Goal: Book appointment/travel/reservation

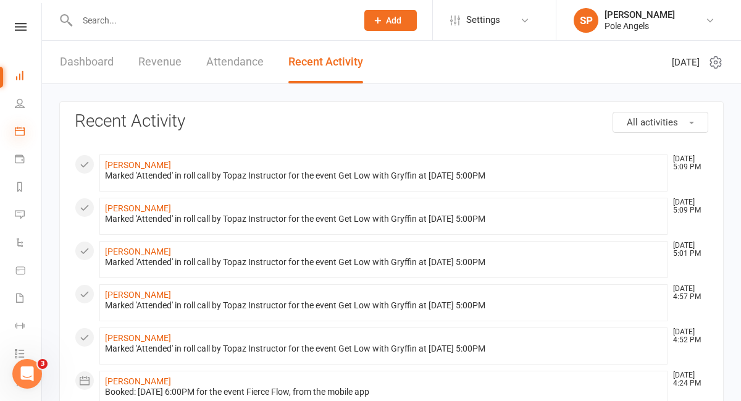
click at [20, 130] on icon at bounding box center [20, 131] width 10 height 10
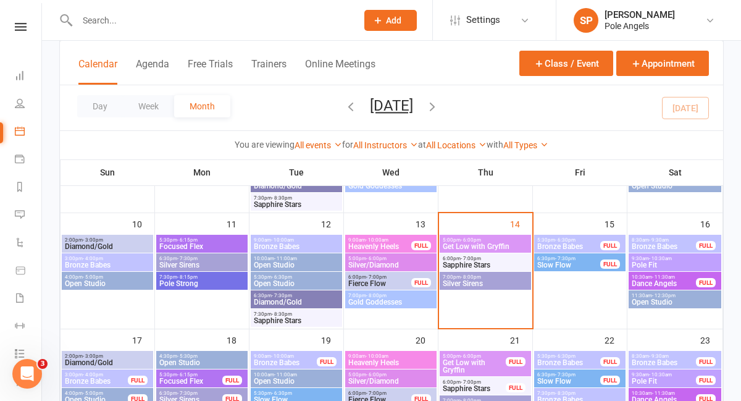
scroll to position [290, 0]
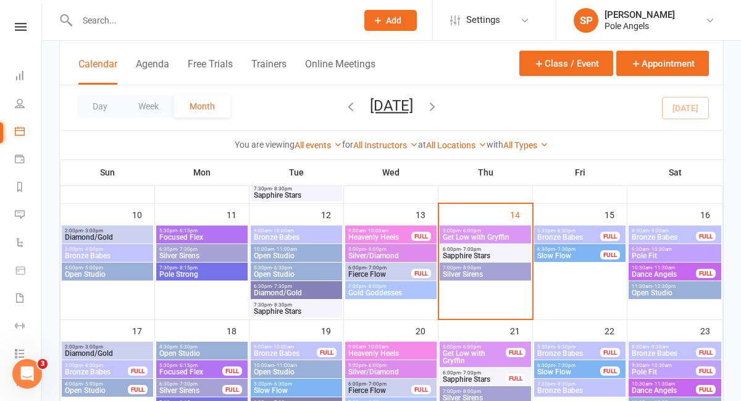
click at [485, 257] on span "Sapphire Stars" at bounding box center [485, 255] width 86 height 7
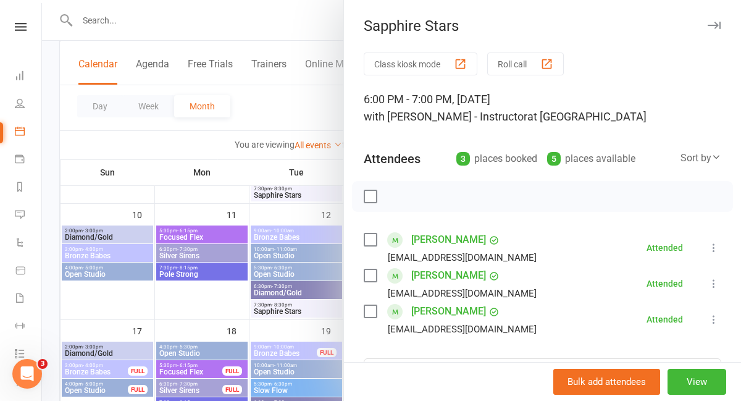
scroll to position [77, 0]
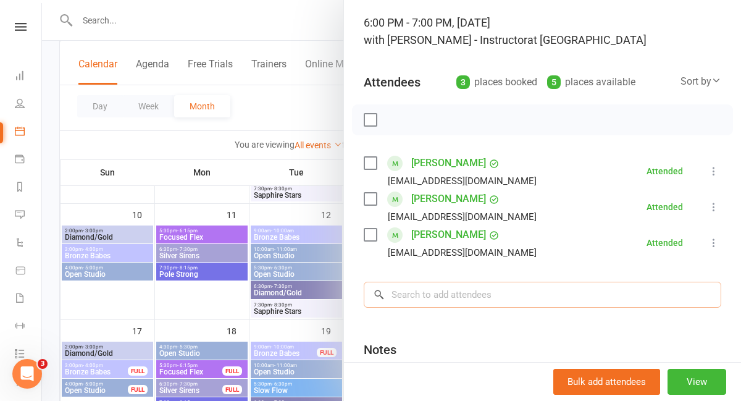
click at [478, 293] on input "search" at bounding box center [542, 294] width 357 height 26
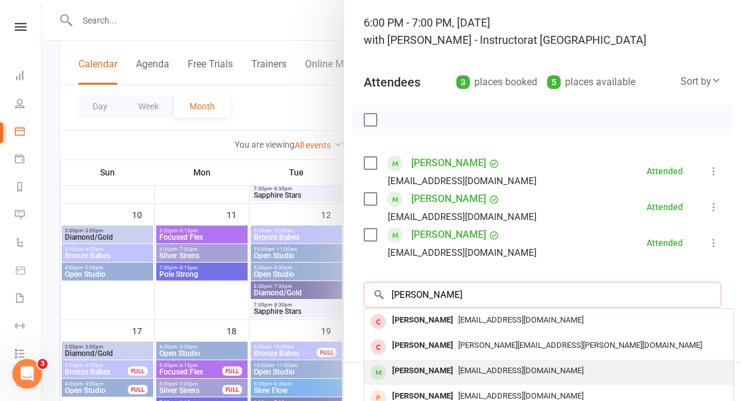
type input "[PERSON_NAME]"
click at [425, 367] on div "[PERSON_NAME]" at bounding box center [422, 371] width 71 height 18
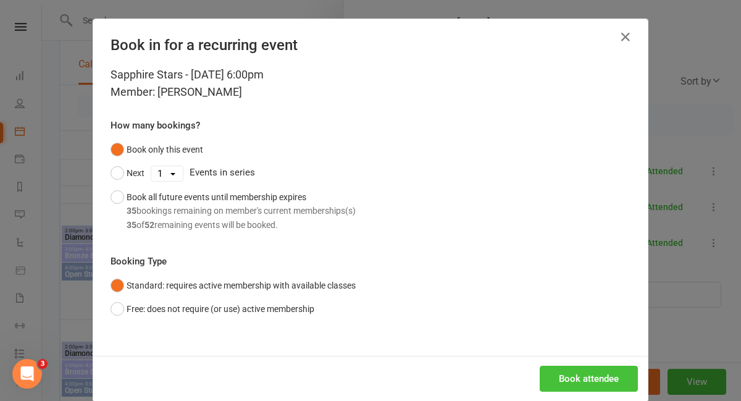
click at [599, 381] on button "Book attendee" at bounding box center [588, 378] width 98 height 26
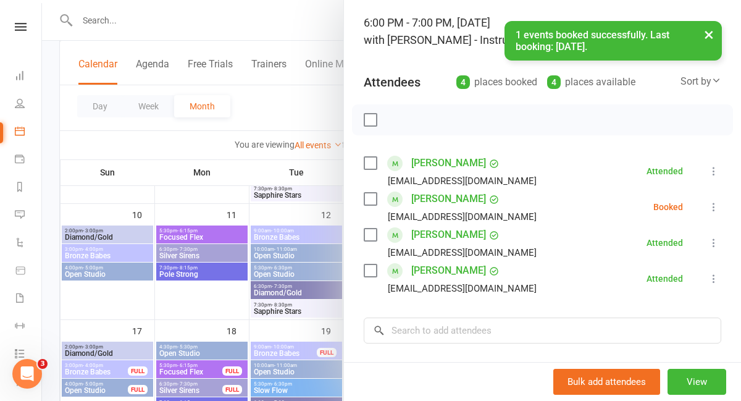
click at [715, 207] on icon at bounding box center [713, 207] width 12 height 12
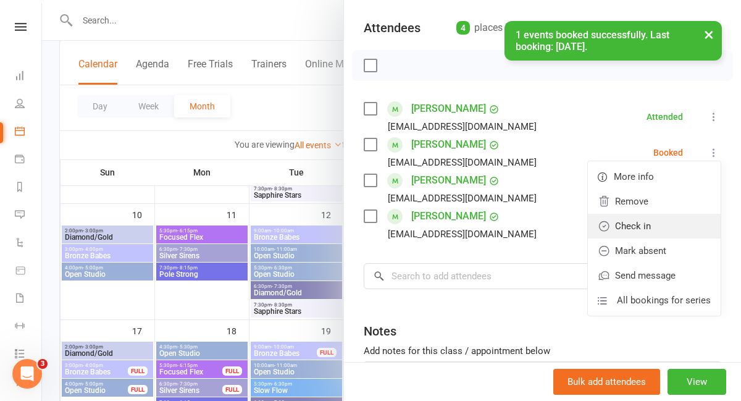
scroll to position [152, 0]
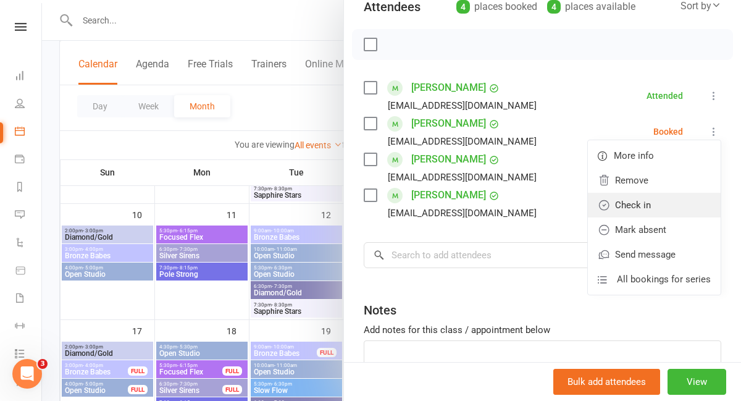
click at [650, 209] on link "Check in" at bounding box center [654, 205] width 133 height 25
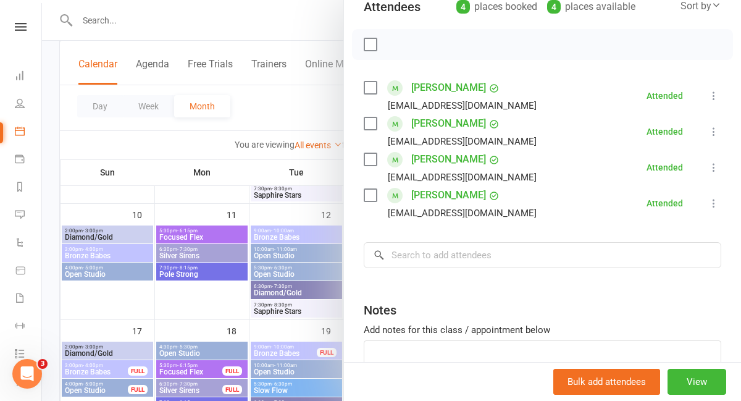
click at [311, 106] on div at bounding box center [391, 200] width 699 height 401
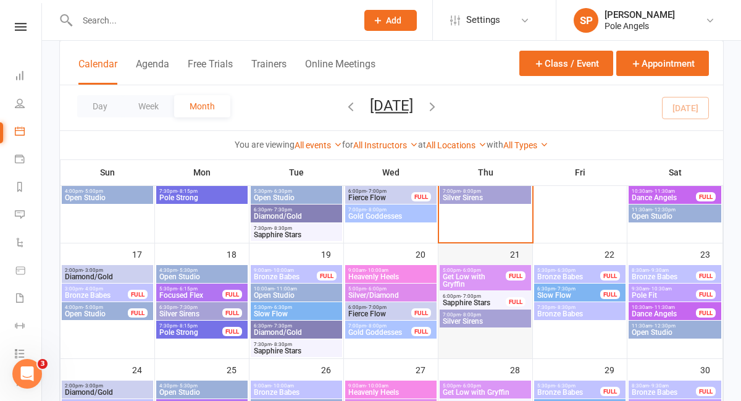
scroll to position [369, 0]
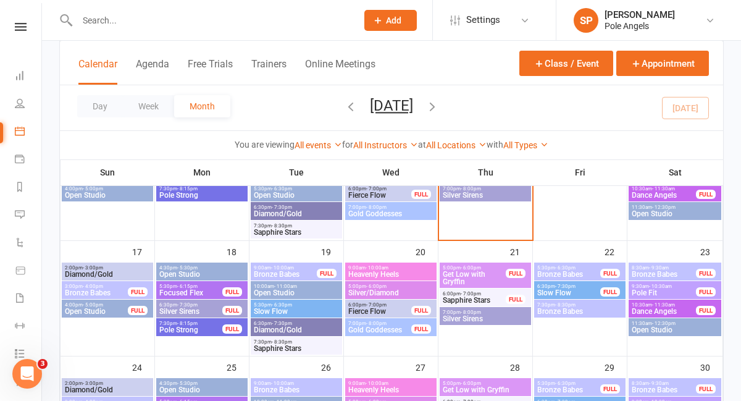
click at [502, 313] on span "7:00pm - 8:00pm" at bounding box center [485, 312] width 86 height 6
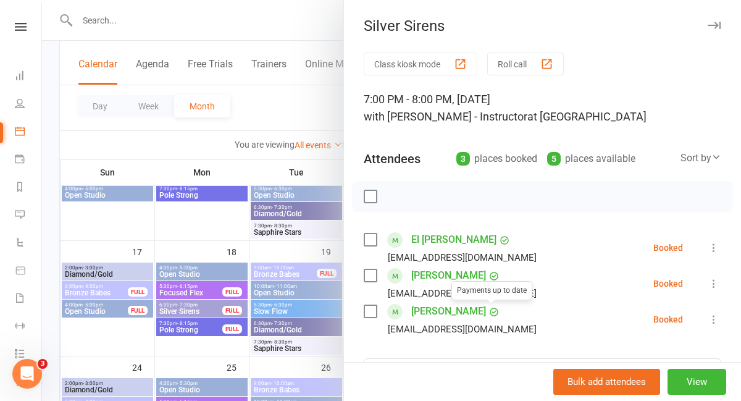
click at [323, 175] on div at bounding box center [391, 200] width 699 height 401
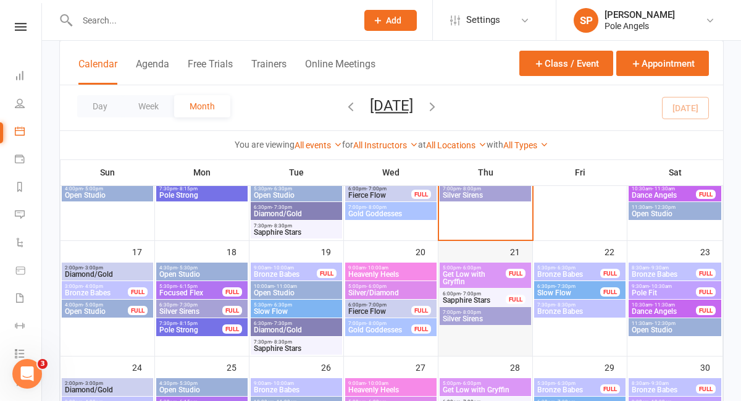
scroll to position [312, 0]
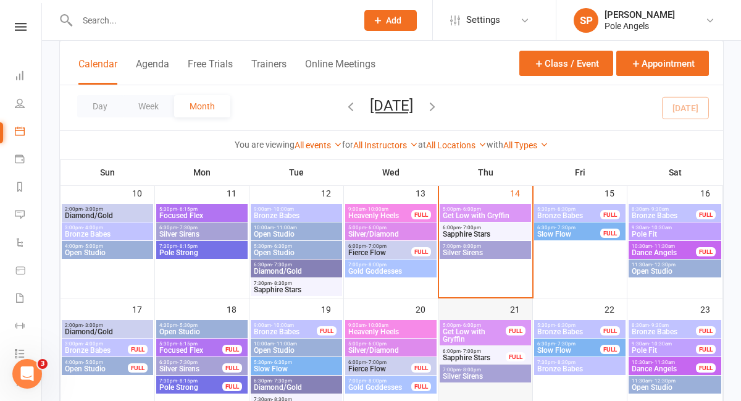
click at [478, 246] on span "- 8:00pm" at bounding box center [470, 246] width 20 height 6
